Goal: Information Seeking & Learning: Learn about a topic

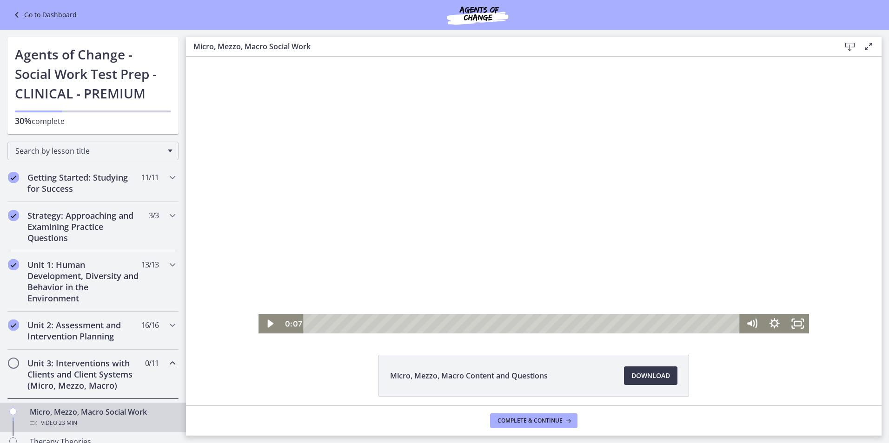
scroll to position [162, 0]
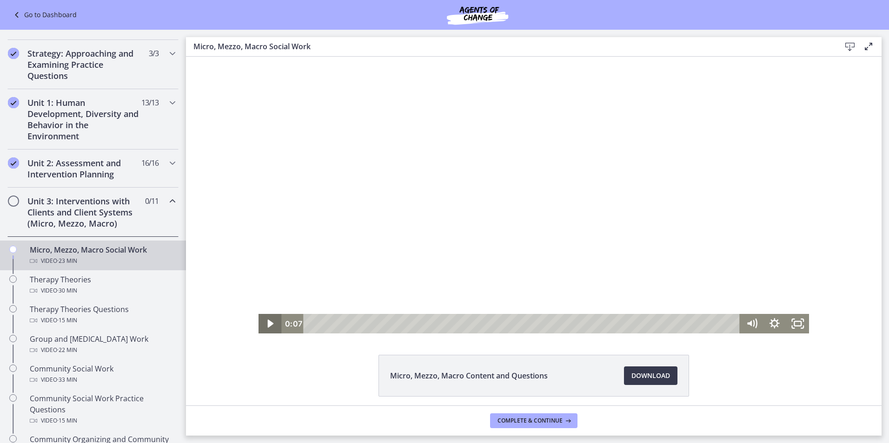
click at [268, 322] on icon "Play Video" at bounding box center [271, 324] width 6 height 8
click at [267, 323] on icon "Pause" at bounding box center [269, 323] width 27 height 23
click at [267, 323] on icon "Play Video" at bounding box center [270, 324] width 7 height 10
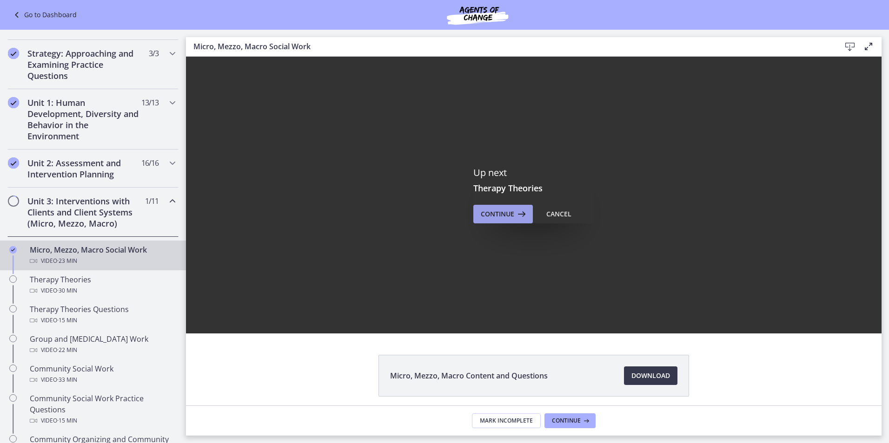
click at [503, 211] on span "Continue" at bounding box center [497, 214] width 33 height 11
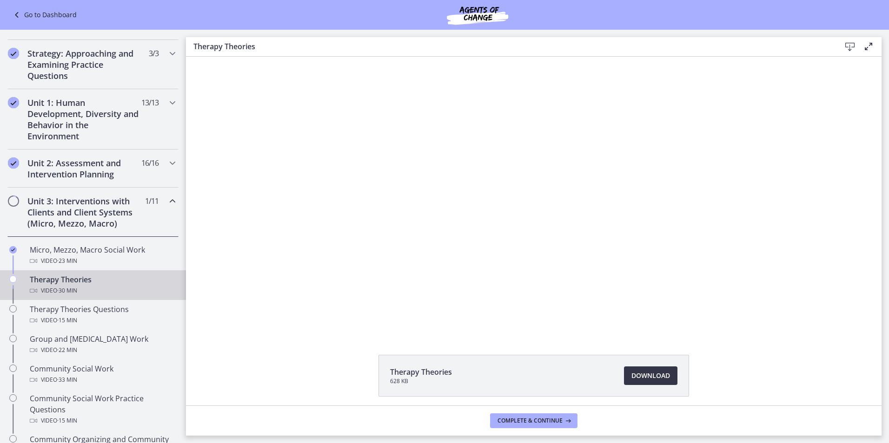
click at [650, 373] on span "Download Opens in a new window" at bounding box center [650, 375] width 39 height 11
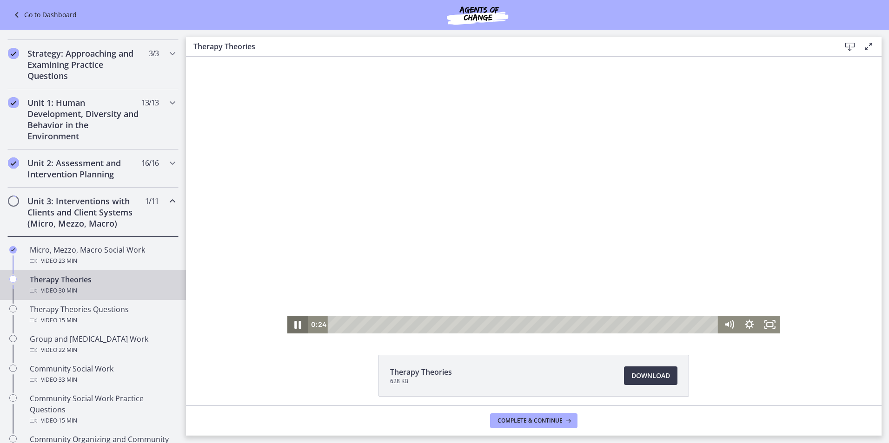
click at [295, 323] on icon "Pause" at bounding box center [297, 324] width 25 height 21
click at [295, 321] on icon "Play Video" at bounding box center [298, 324] width 25 height 21
click at [295, 323] on icon "Pause" at bounding box center [298, 325] width 6 height 7
click at [296, 322] on icon "Play Video" at bounding box center [298, 324] width 25 height 21
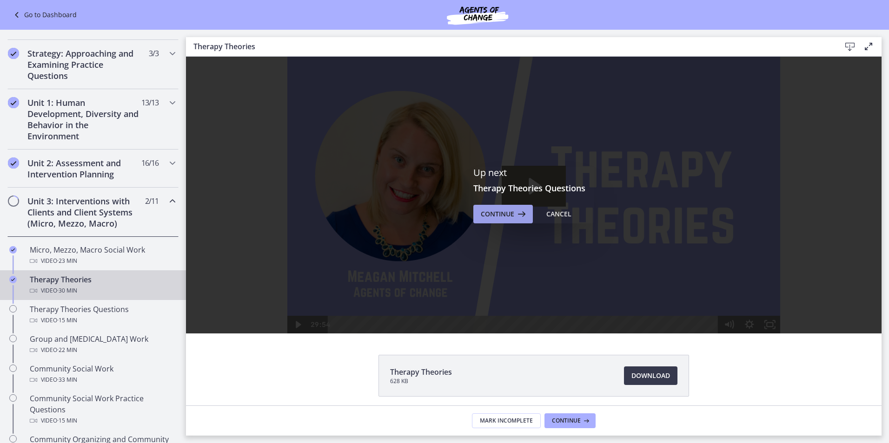
click at [495, 213] on span "Continue" at bounding box center [497, 214] width 33 height 11
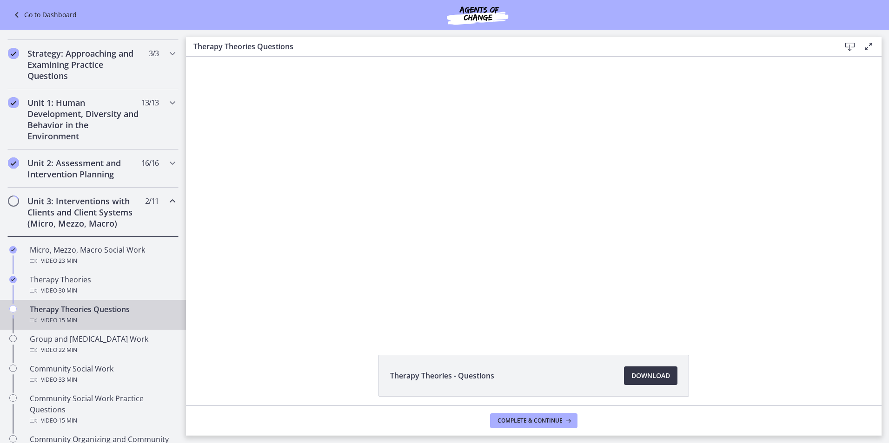
click at [642, 375] on span "Download Opens in a new window" at bounding box center [650, 375] width 39 height 11
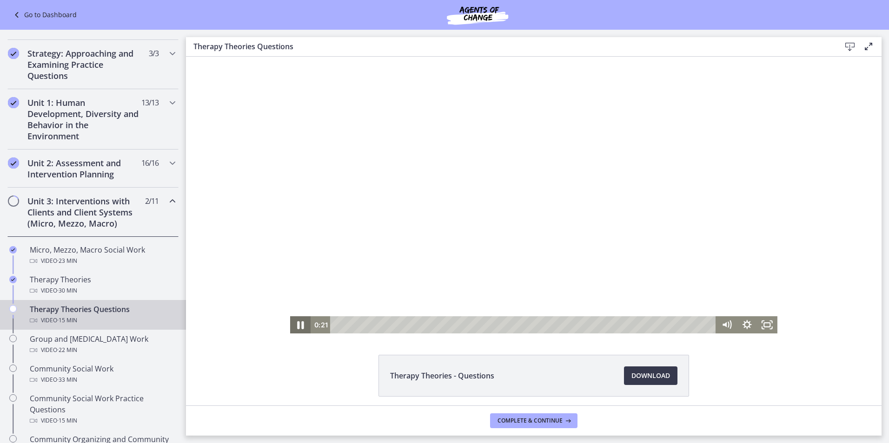
click at [297, 323] on icon "Pause" at bounding box center [300, 325] width 24 height 20
click at [298, 325] on icon "Play Video" at bounding box center [300, 325] width 5 height 7
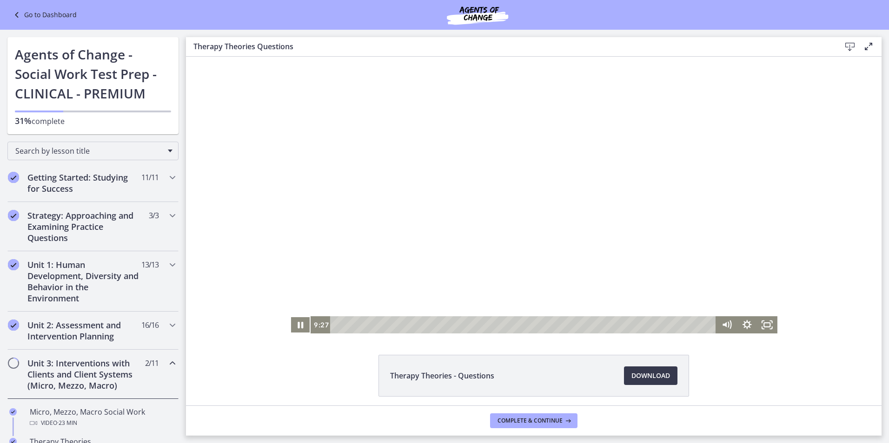
scroll to position [162, 0]
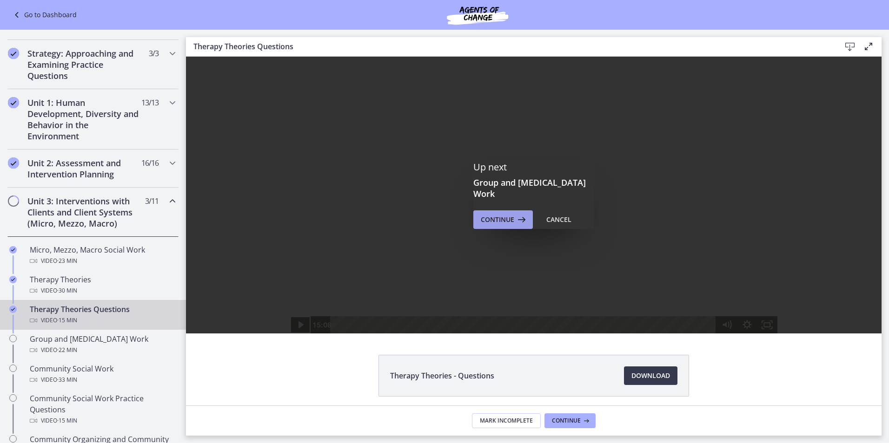
click at [502, 217] on span "Continue" at bounding box center [497, 219] width 33 height 11
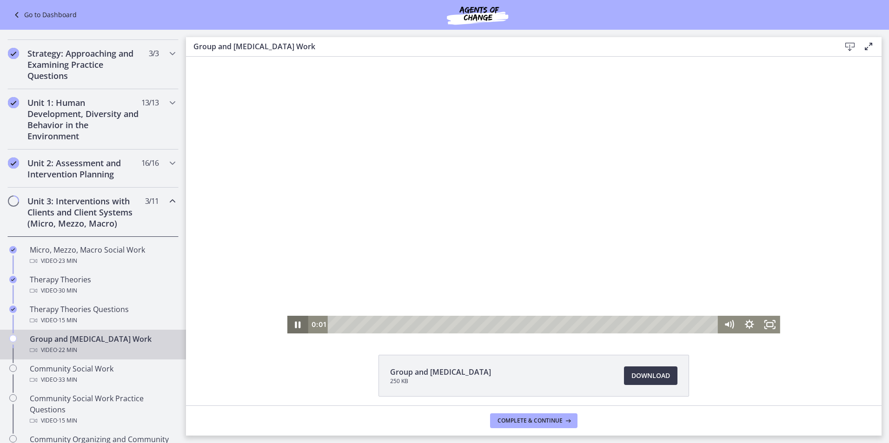
click at [295, 323] on icon "Pause" at bounding box center [297, 325] width 20 height 18
